Goal: Task Accomplishment & Management: Manage account settings

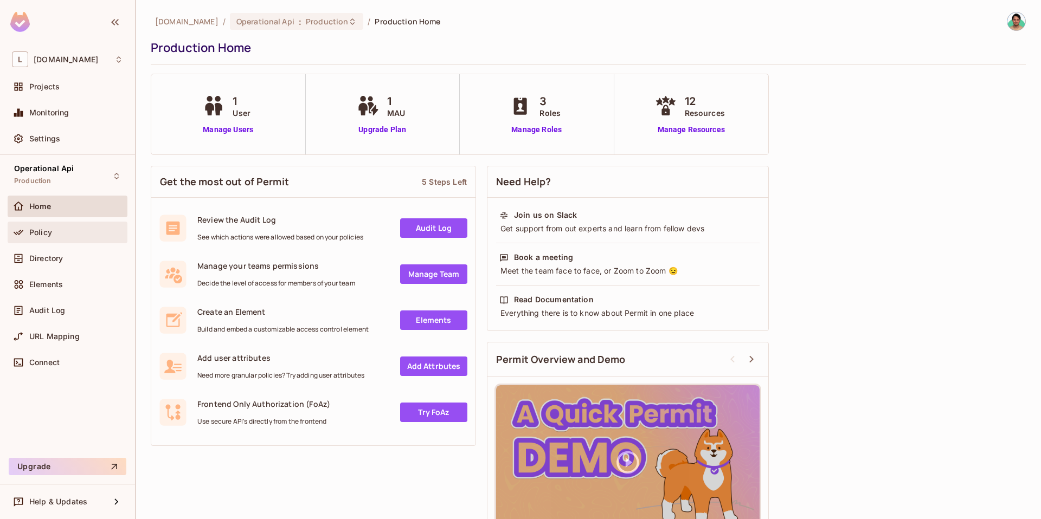
click at [96, 231] on div "Policy" at bounding box center [76, 232] width 94 height 9
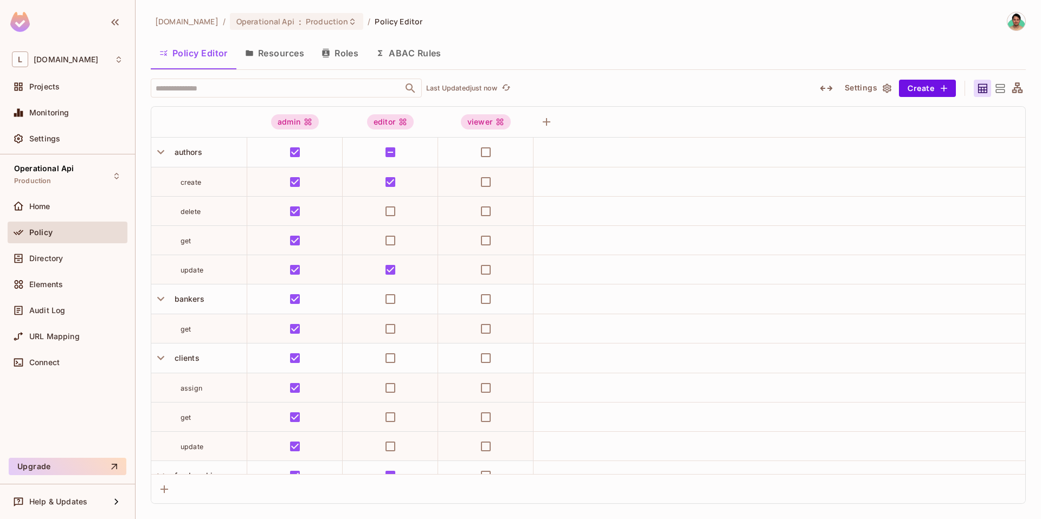
click at [302, 46] on button "Resources" at bounding box center [274, 53] width 76 height 27
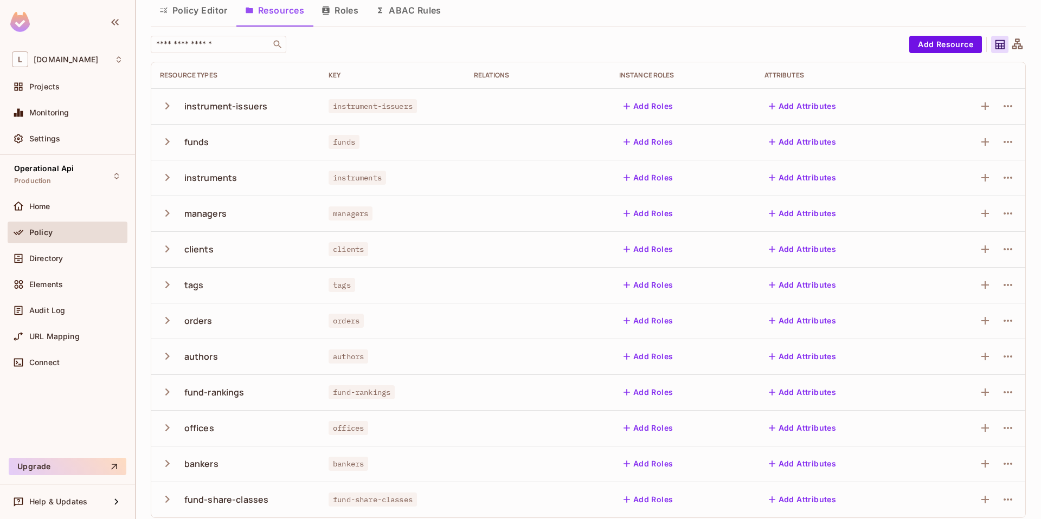
scroll to position [50, 0]
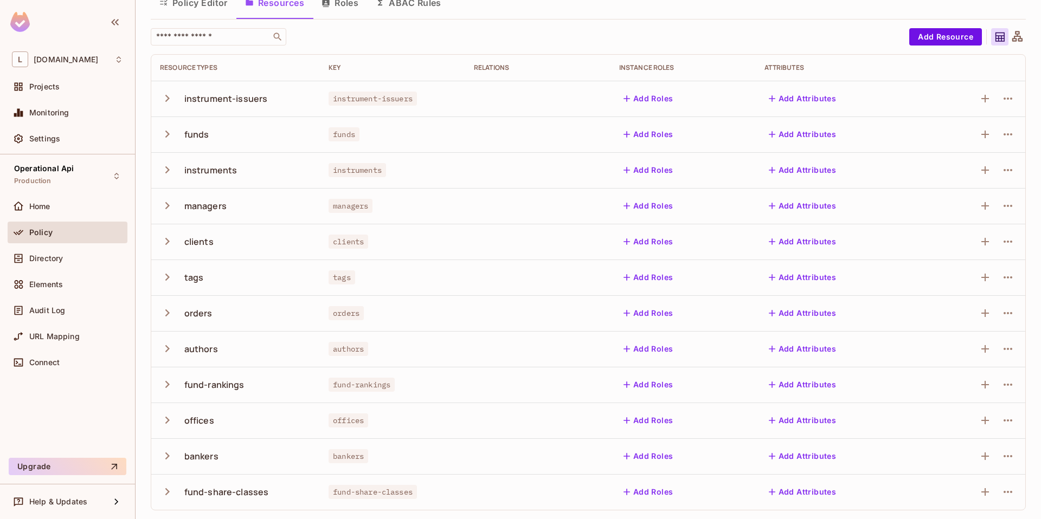
click at [199, 314] on div "orders" at bounding box center [198, 313] width 28 height 12
click at [167, 313] on icon "button" at bounding box center [167, 312] width 4 height 7
click at [168, 318] on icon "button" at bounding box center [167, 313] width 15 height 15
click at [171, 179] on button "button" at bounding box center [169, 169] width 19 height 23
click at [978, 172] on icon "button" at bounding box center [984, 170] width 13 height 13
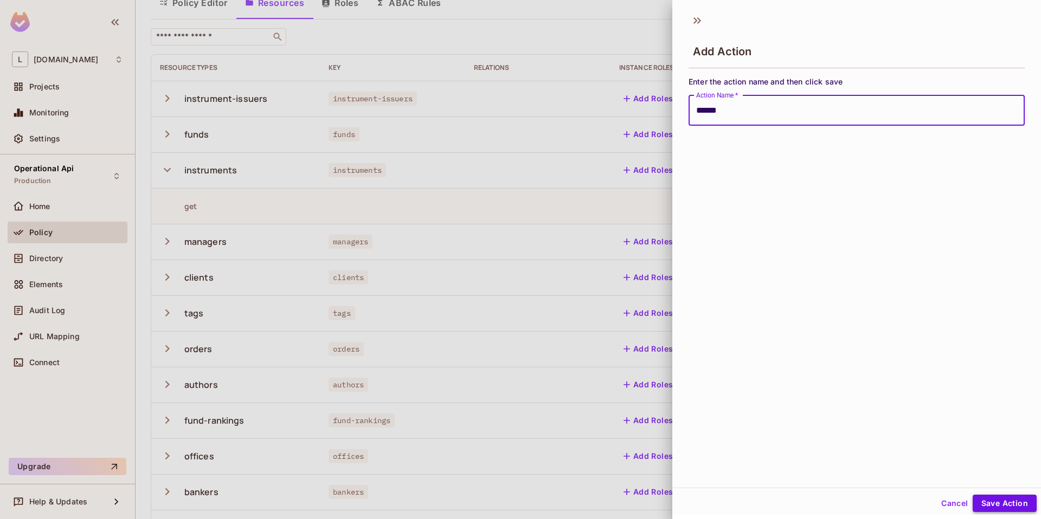
type input "******"
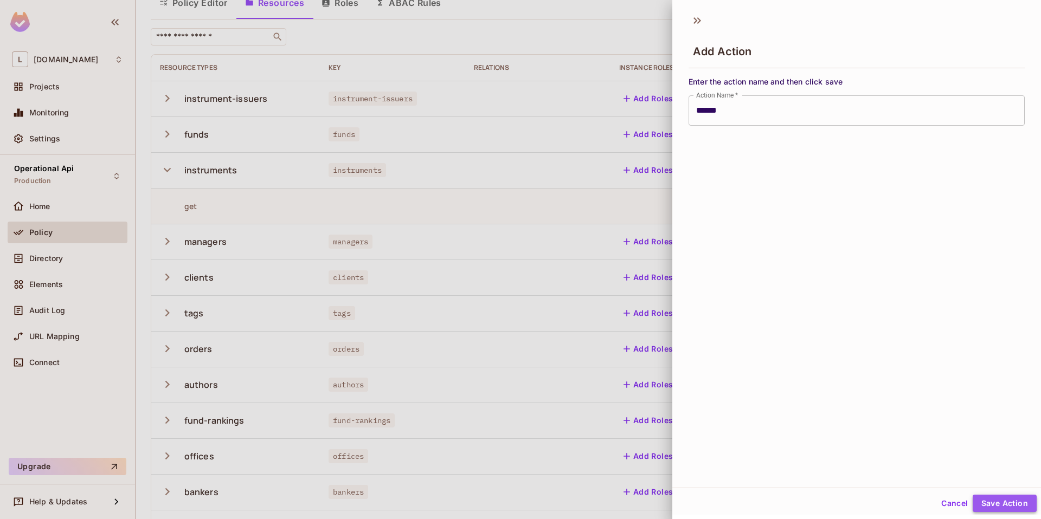
click at [1006, 501] on button "Save Action" at bounding box center [1004, 503] width 64 height 17
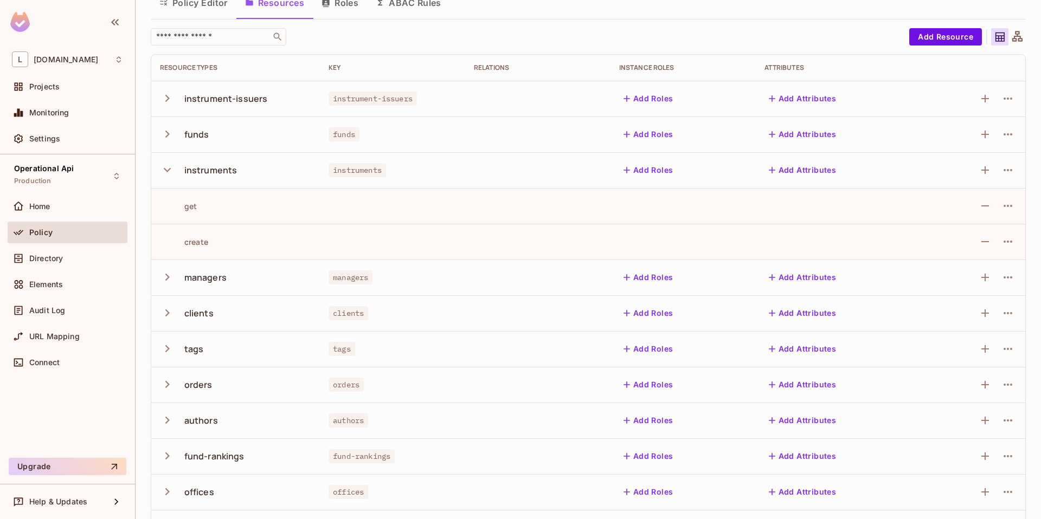
click at [158, 133] on td "funds" at bounding box center [235, 135] width 169 height 36
click at [164, 134] on icon "button" at bounding box center [167, 134] width 15 height 15
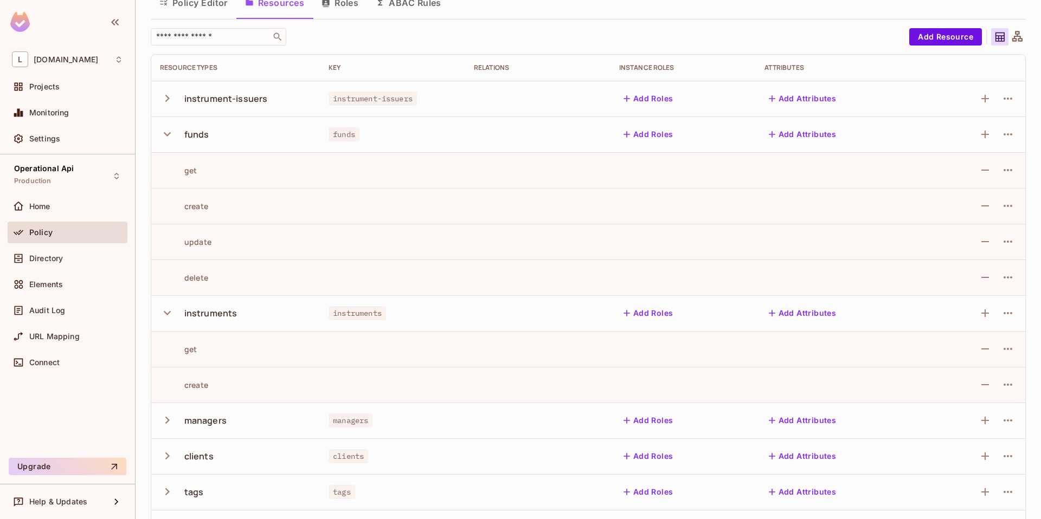
click at [164, 134] on icon "button" at bounding box center [167, 134] width 15 height 15
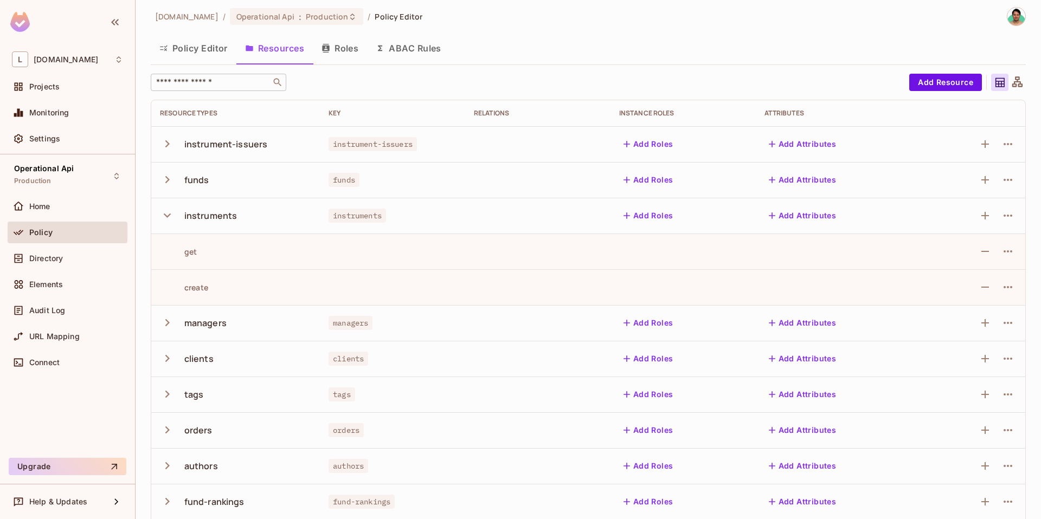
scroll to position [0, 0]
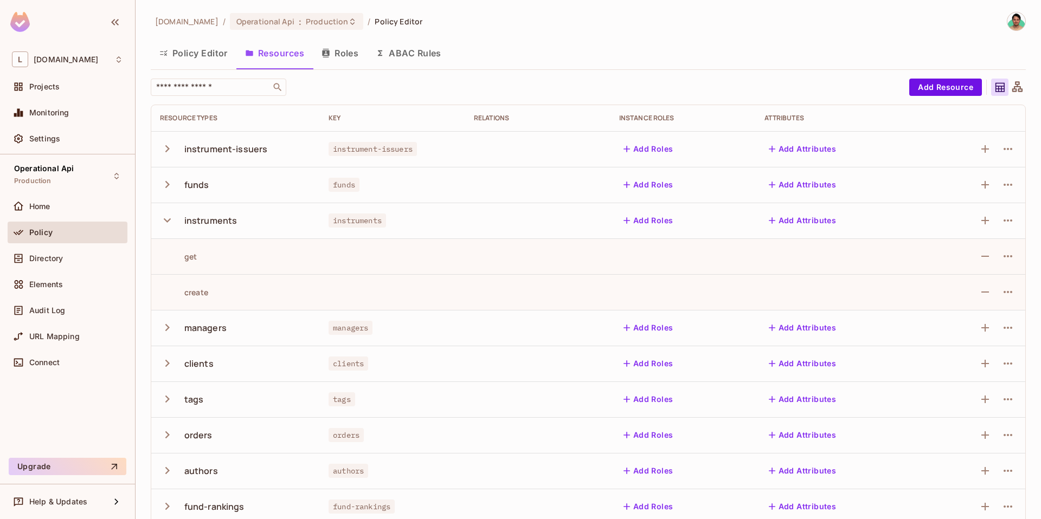
click at [195, 59] on button "Policy Editor" at bounding box center [194, 53] width 86 height 27
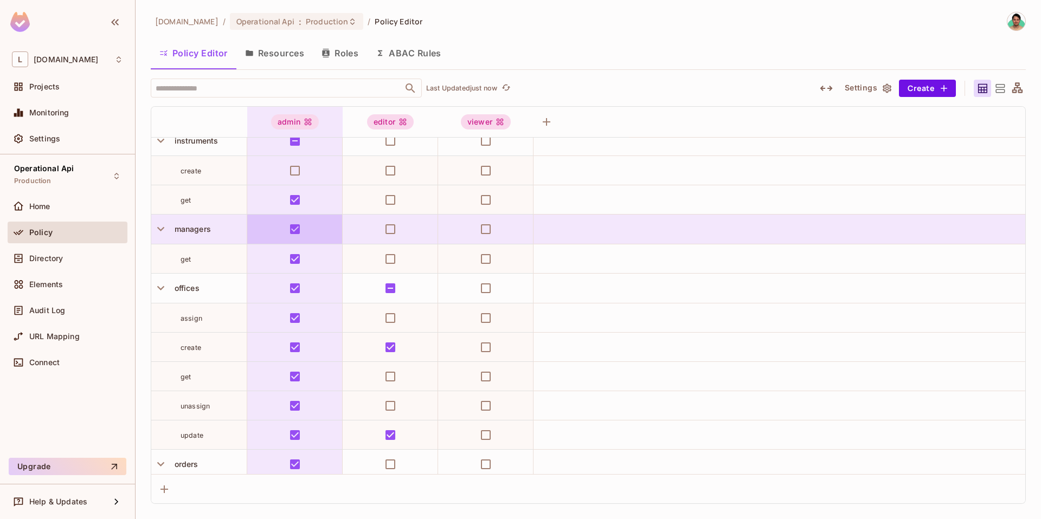
scroll to position [980, 0]
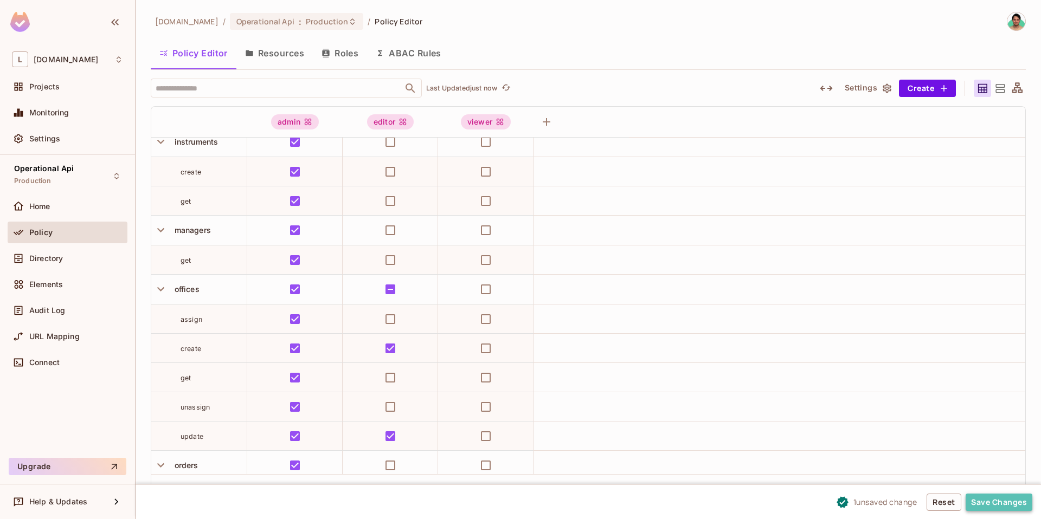
click at [984, 499] on button "Save Changes" at bounding box center [998, 502] width 67 height 17
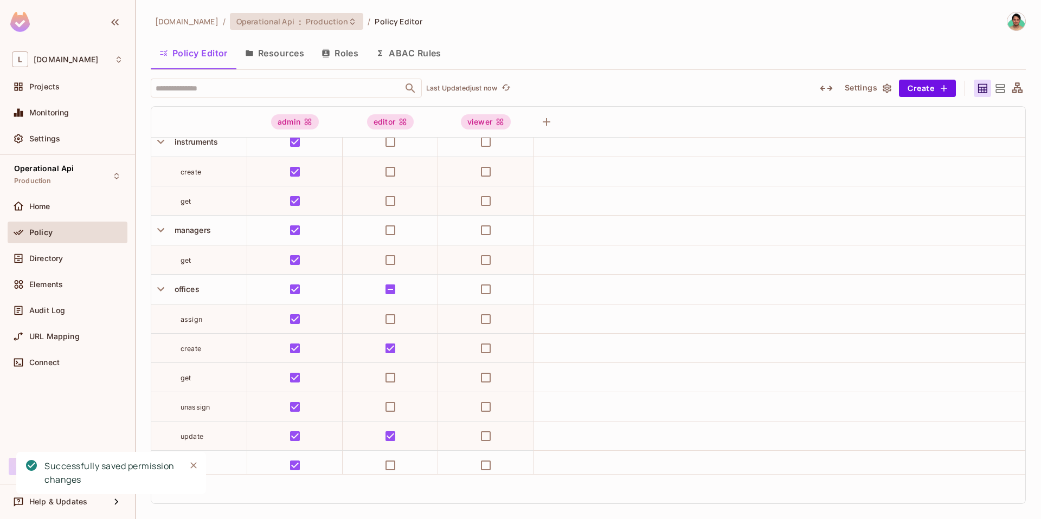
click at [306, 21] on span "Production" at bounding box center [327, 21] width 42 height 10
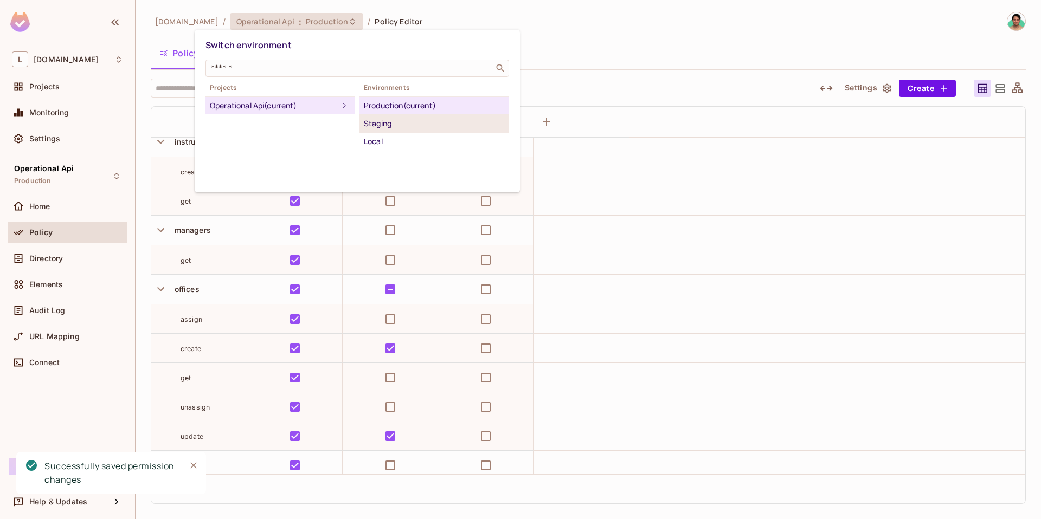
click at [438, 124] on div "Staging" at bounding box center [434, 123] width 141 height 13
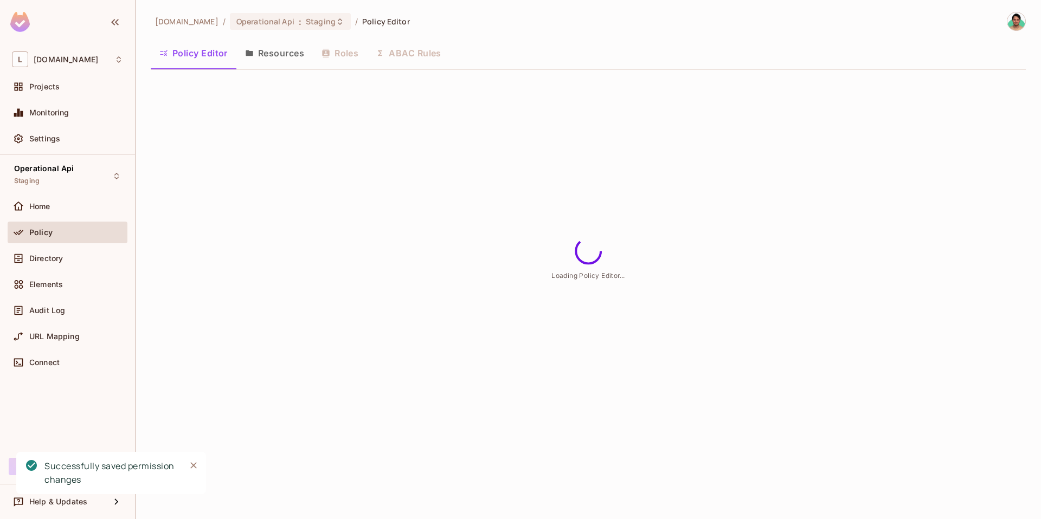
click at [299, 54] on button "Resources" at bounding box center [274, 53] width 76 height 27
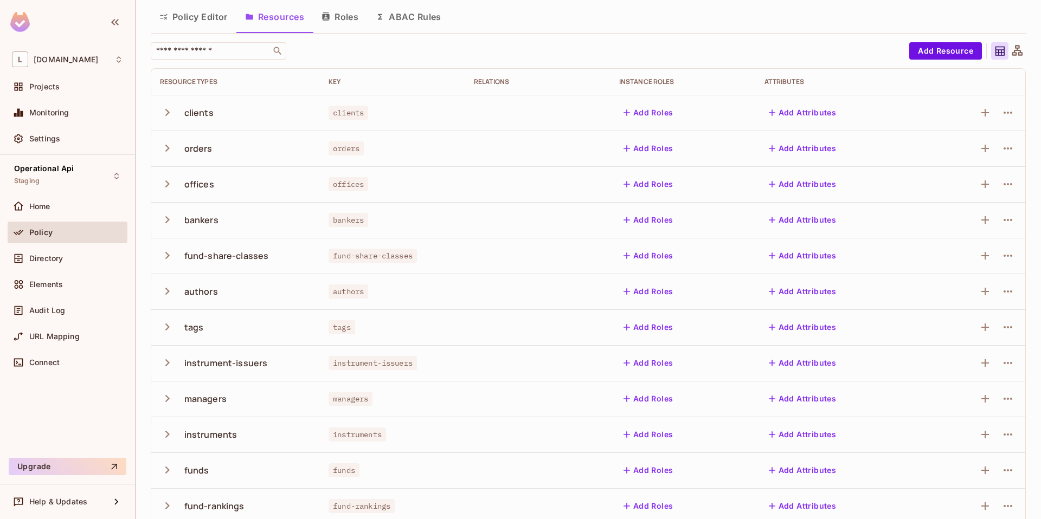
scroll to position [50, 0]
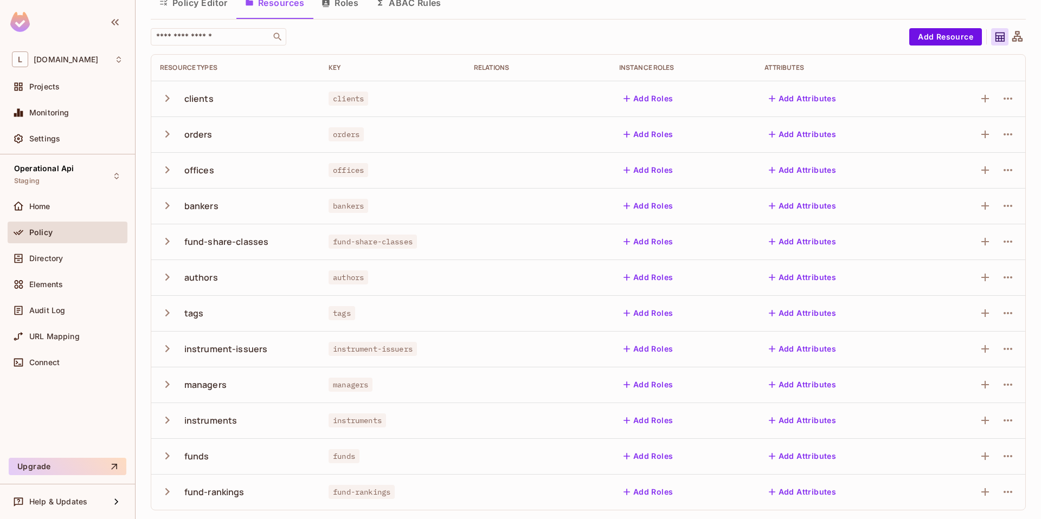
click at [169, 416] on icon "button" at bounding box center [167, 420] width 15 height 15
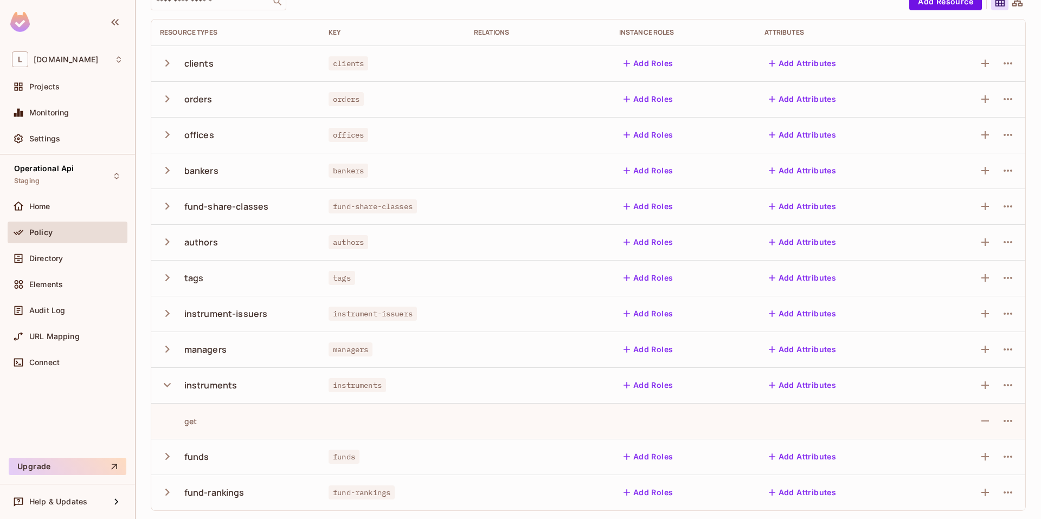
scroll to position [86, 0]
click at [978, 388] on icon "button" at bounding box center [984, 384] width 13 height 13
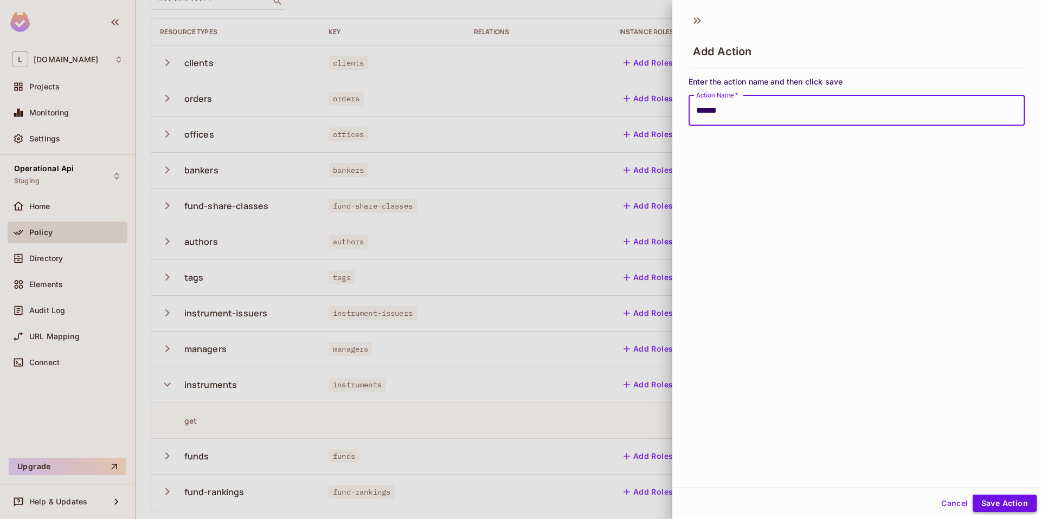
type input "******"
click at [994, 509] on button "Save Action" at bounding box center [1004, 503] width 64 height 17
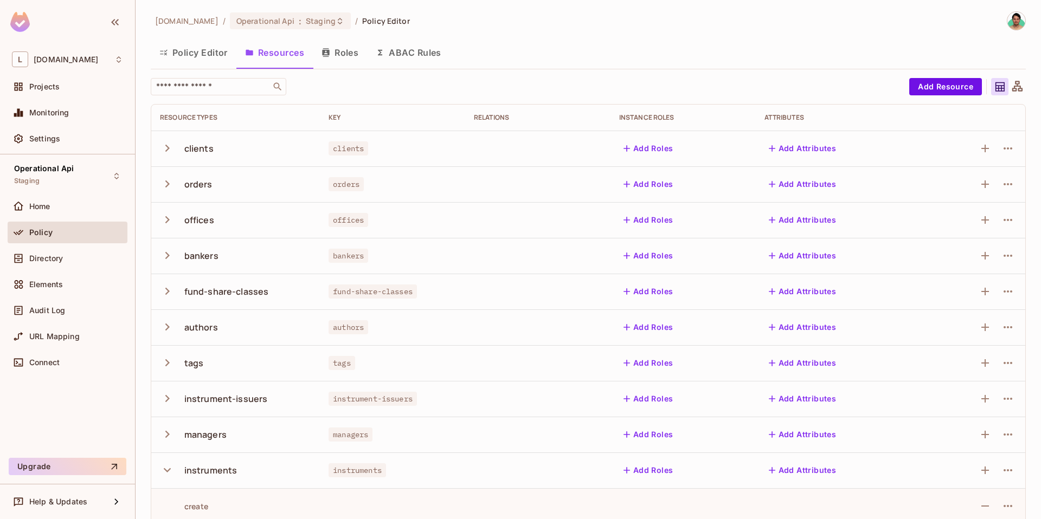
scroll to position [0, 0]
click at [174, 50] on button "Policy Editor" at bounding box center [194, 53] width 86 height 27
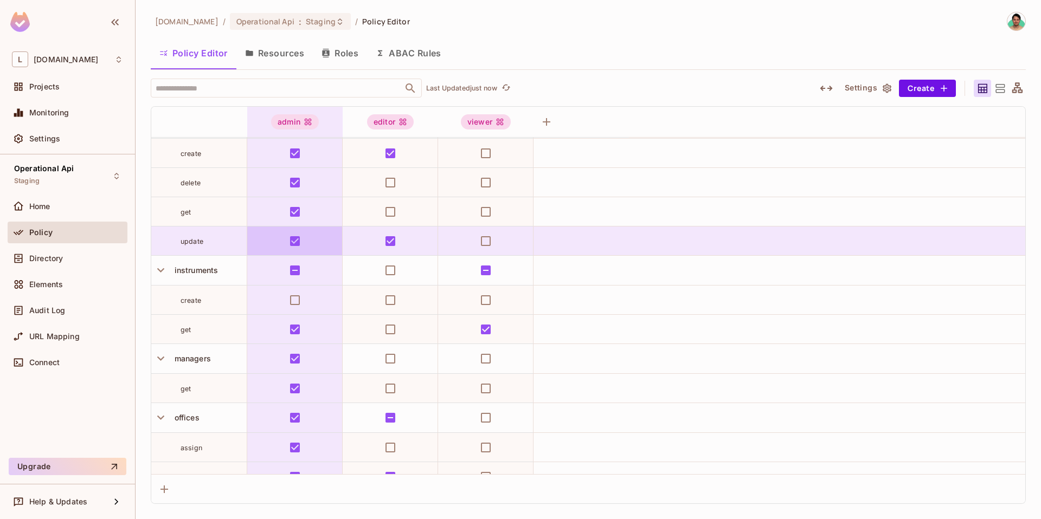
scroll to position [851, 0]
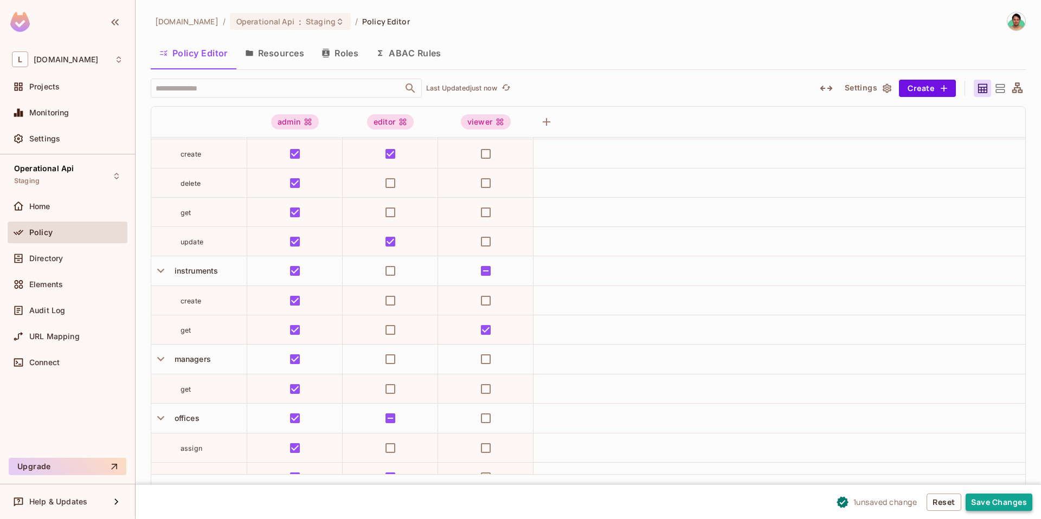
click at [1010, 506] on button "Save Changes" at bounding box center [998, 502] width 67 height 17
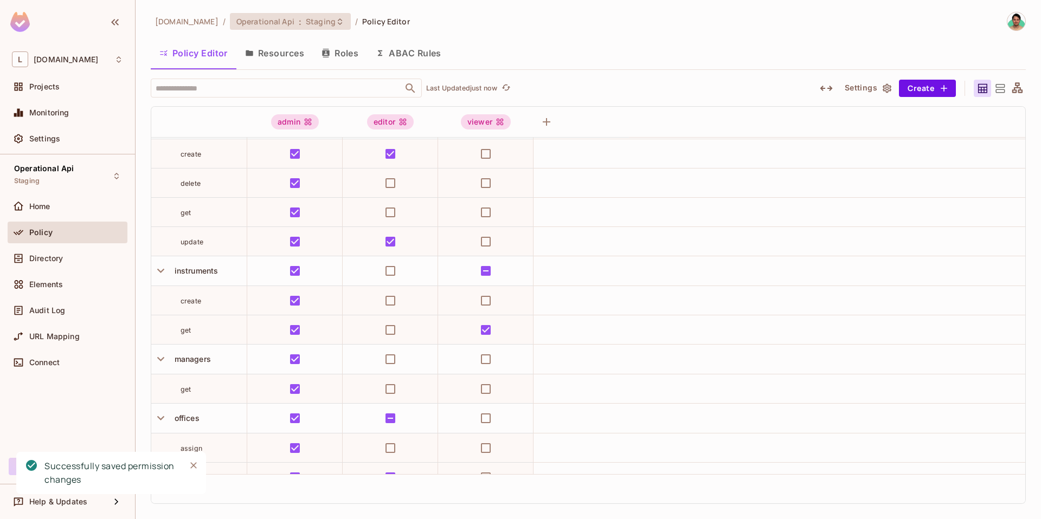
click at [249, 25] on span "Operational Api" at bounding box center [265, 21] width 58 height 10
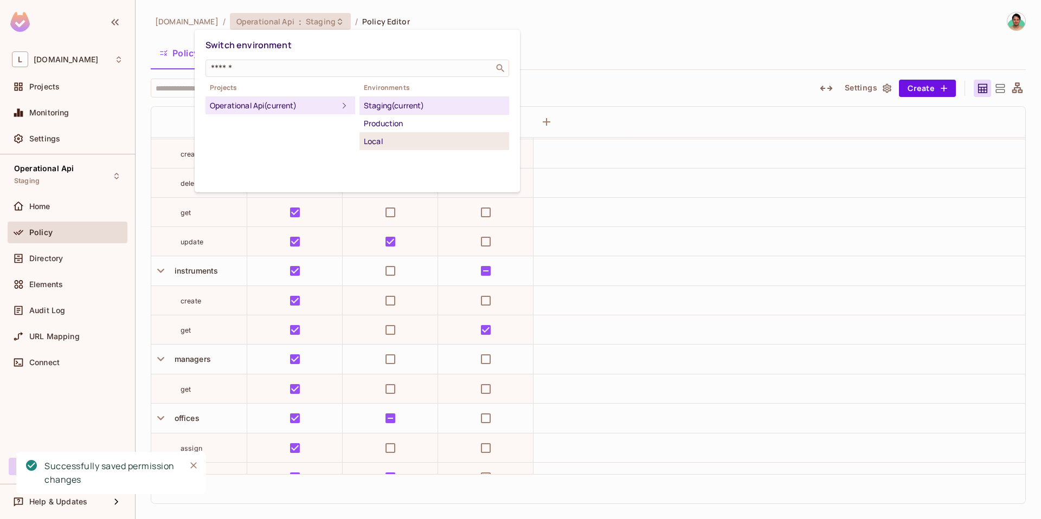
click at [369, 140] on div "Local" at bounding box center [434, 141] width 141 height 13
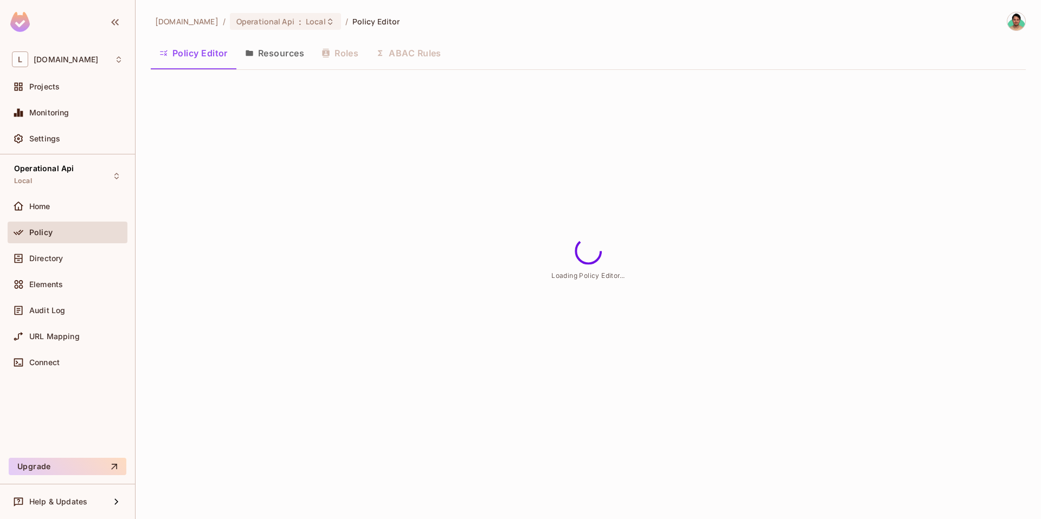
click at [286, 52] on button "Resources" at bounding box center [274, 53] width 76 height 27
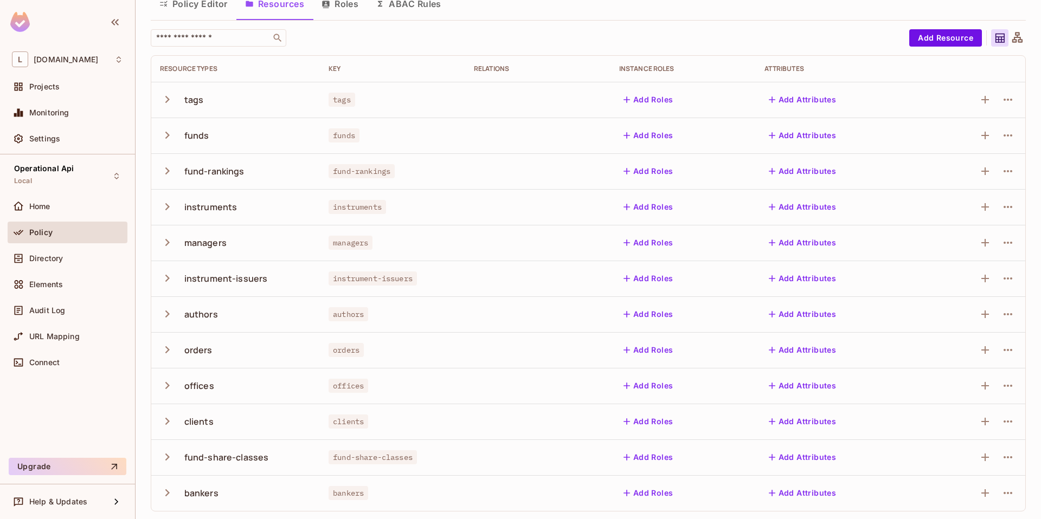
scroll to position [50, 0]
click at [167, 202] on icon "button" at bounding box center [167, 205] width 15 height 15
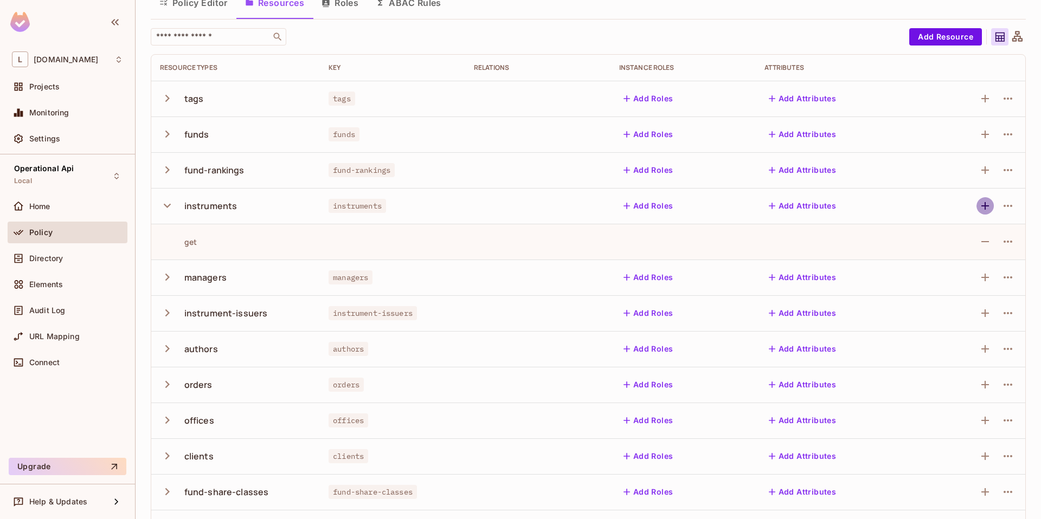
click at [978, 214] on button "button" at bounding box center [984, 205] width 17 height 17
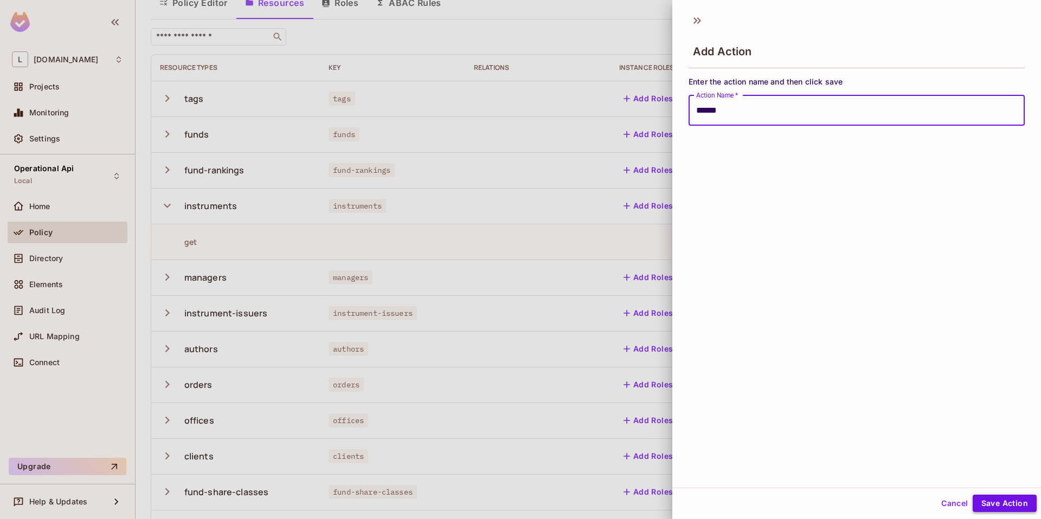
type input "******"
click at [993, 504] on button "Save Action" at bounding box center [1004, 503] width 64 height 17
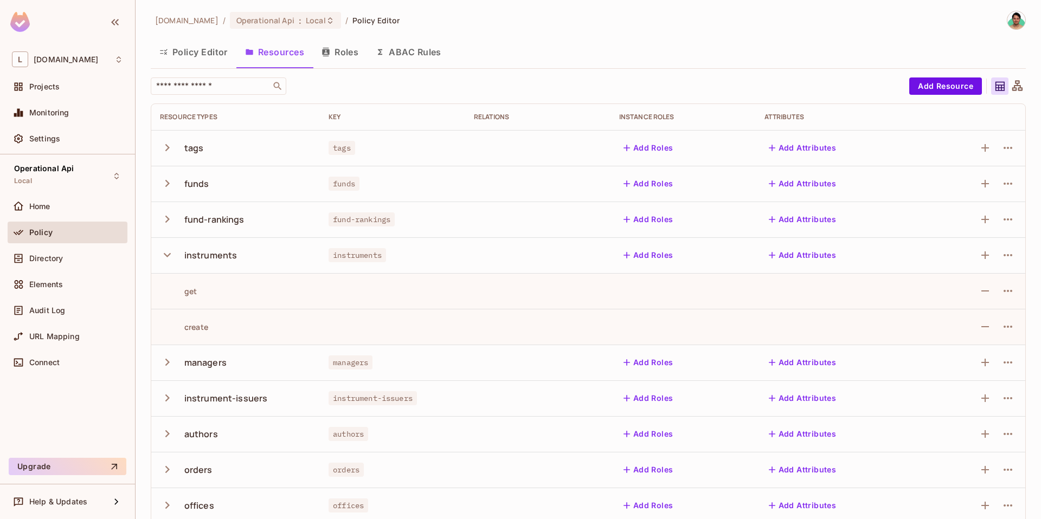
scroll to position [0, 0]
click at [199, 60] on button "Policy Editor" at bounding box center [194, 53] width 86 height 27
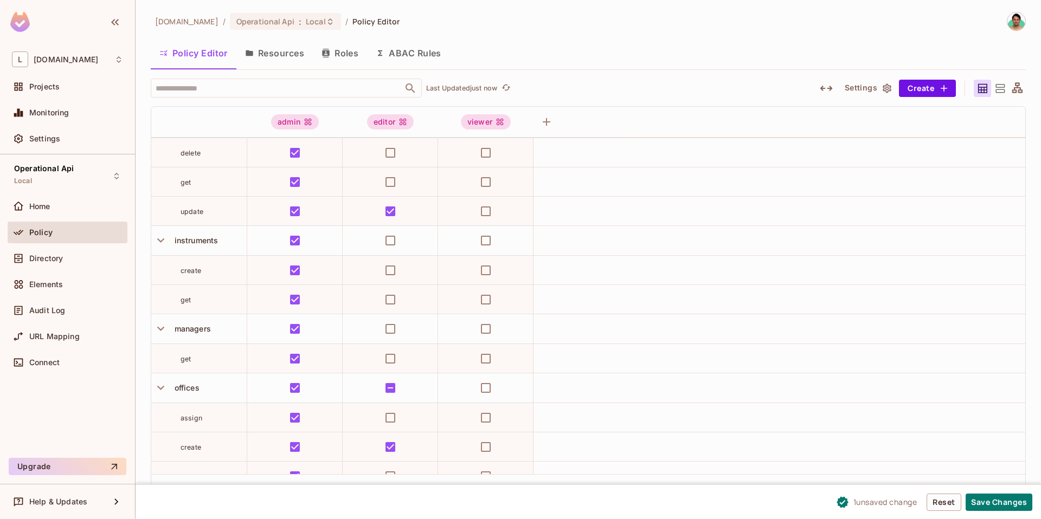
scroll to position [1163, 0]
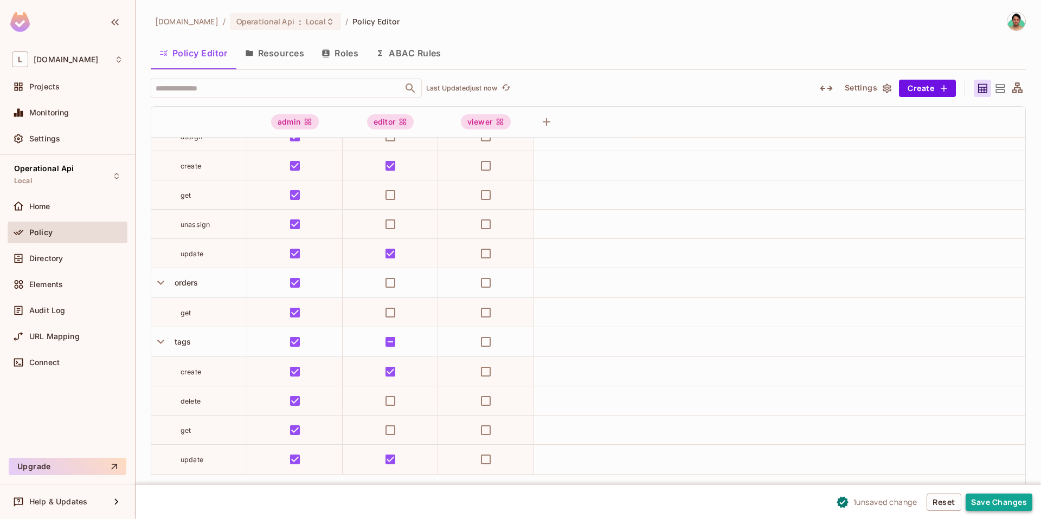
click at [1002, 498] on button "Save Changes" at bounding box center [998, 502] width 67 height 17
